Goal: Book appointment/travel/reservation

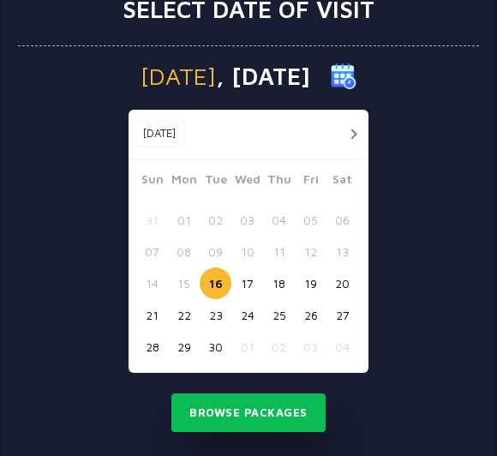
scroll to position [57, 0]
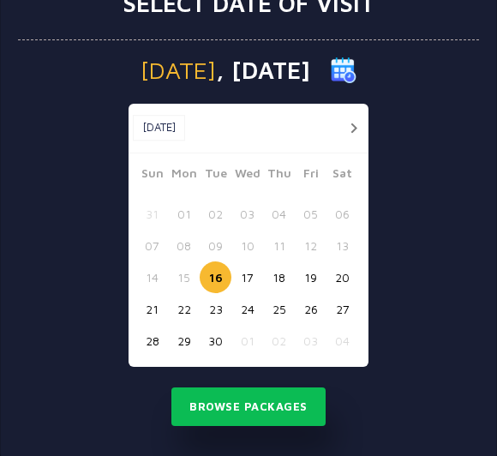
click at [190, 308] on button "22" at bounding box center [184, 309] width 32 height 32
click at [211, 413] on button "Browse Packages" at bounding box center [248, 407] width 154 height 39
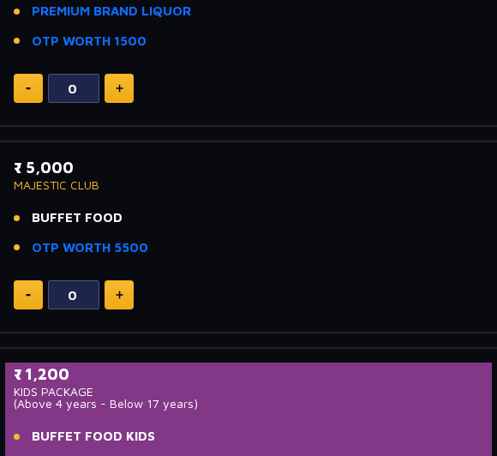
scroll to position [1101, 0]
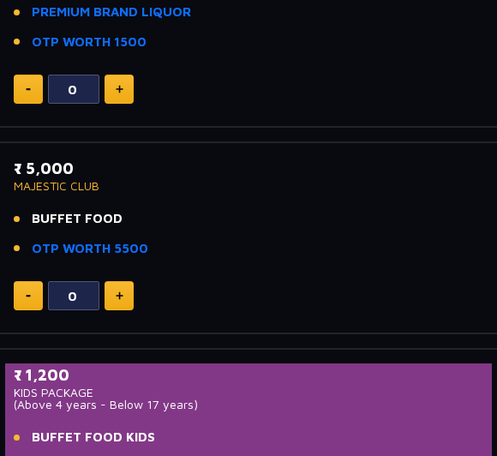
click at [62, 246] on link "OTP WORTH 5500" at bounding box center [90, 249] width 117 height 20
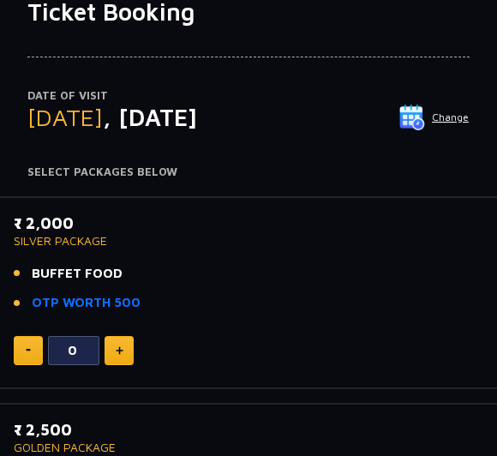
scroll to position [134, 0]
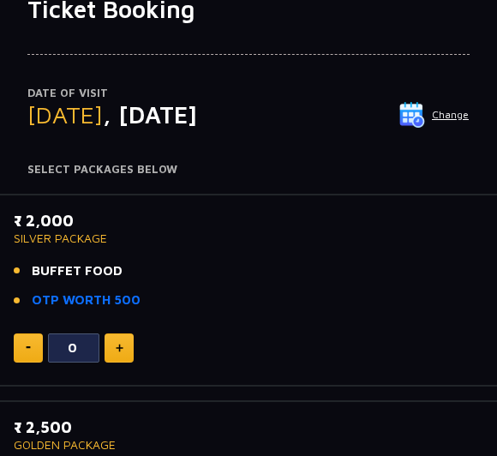
click at [54, 299] on link "OTP WORTH 500" at bounding box center [86, 301] width 109 height 20
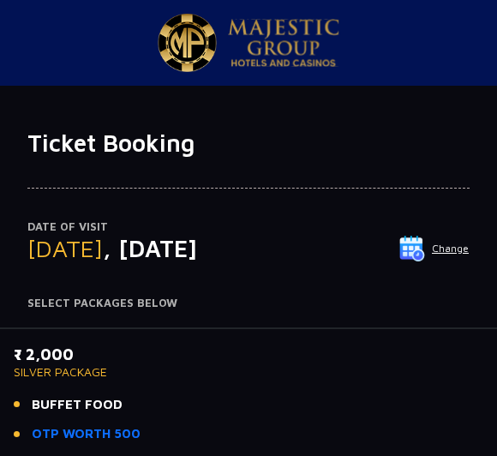
click at [443, 245] on button "Change" at bounding box center [434, 248] width 71 height 27
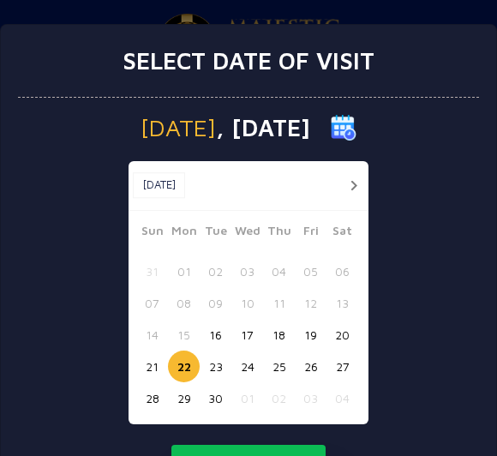
click at [177, 405] on button "29" at bounding box center [184, 398] width 32 height 32
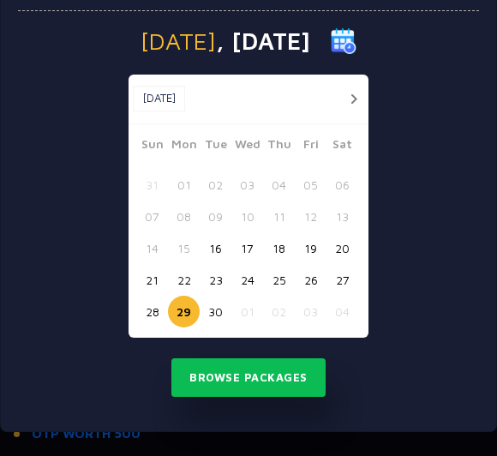
scroll to position [86, 0]
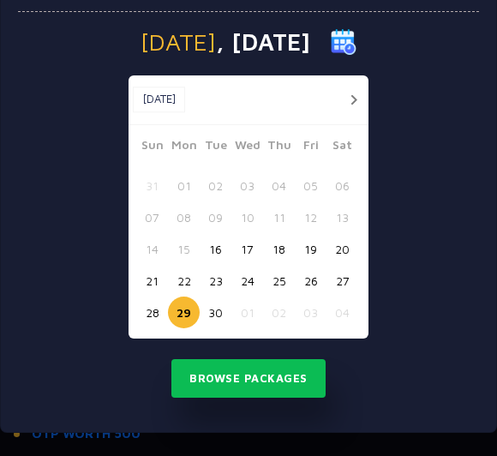
click at [281, 386] on button "Browse Packages" at bounding box center [248, 378] width 154 height 39
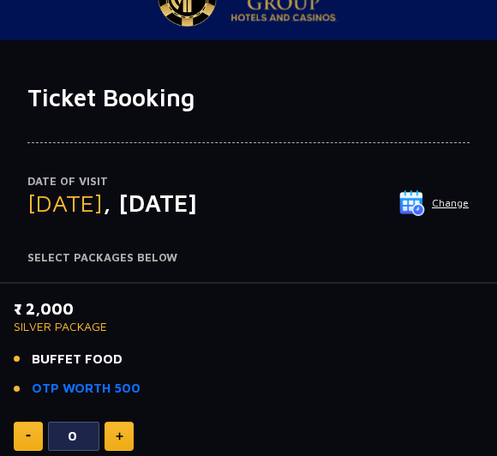
scroll to position [0, 0]
